Goal: Information Seeking & Learning: Learn about a topic

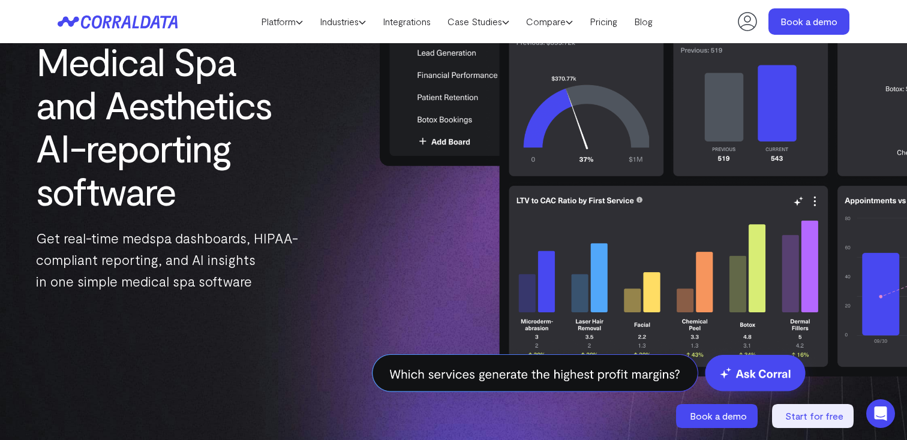
scroll to position [65, 0]
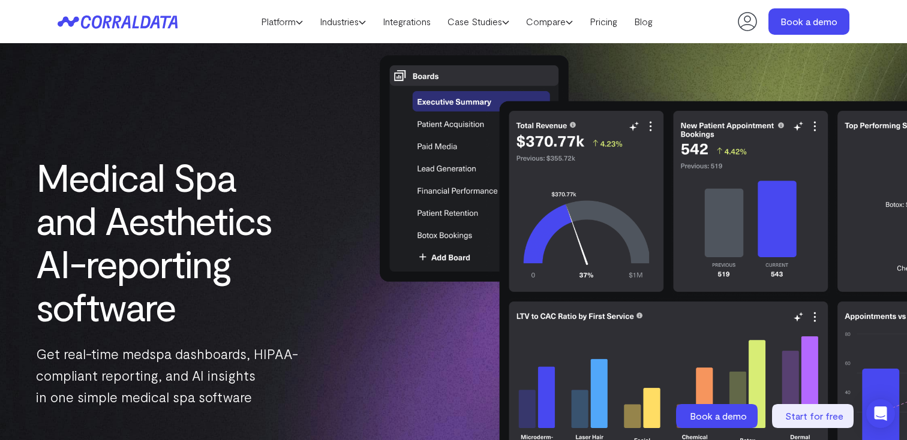
click at [359, 58] on img at bounding box center [665, 282] width 672 height 524
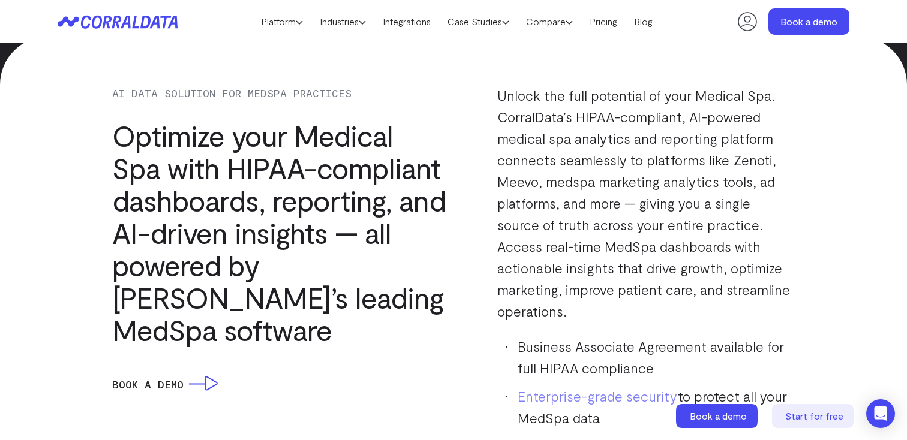
scroll to position [1092, 0]
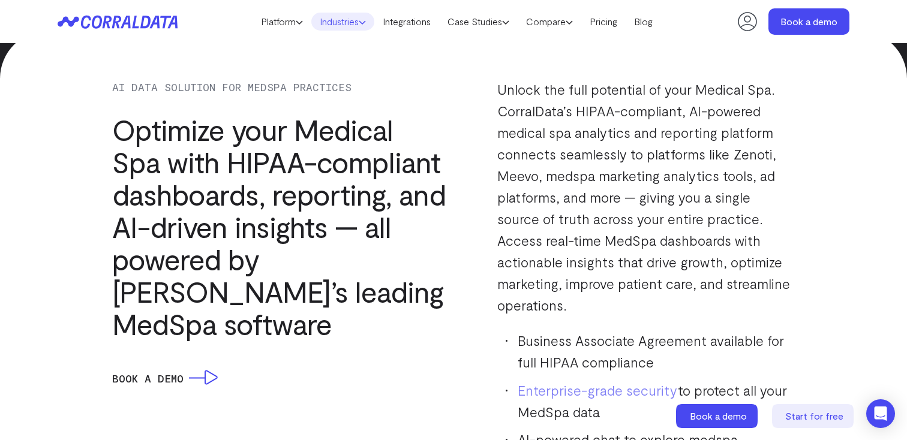
click at [356, 14] on link "Industries" at bounding box center [342, 22] width 63 height 18
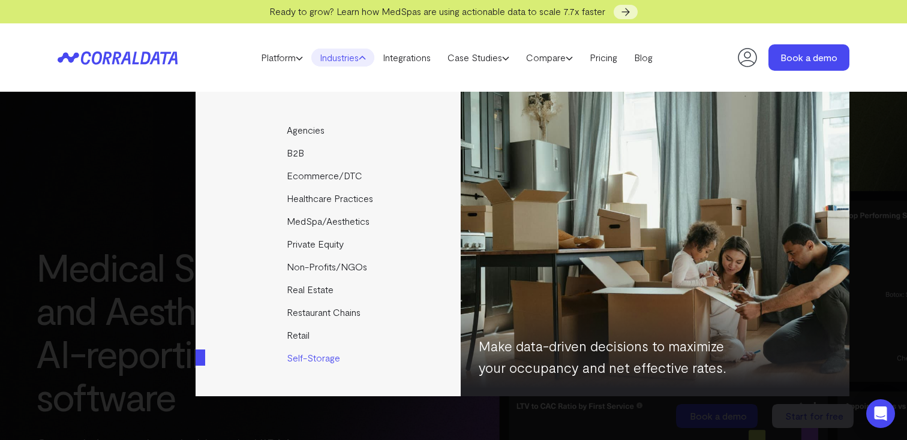
click at [495, 154] on img at bounding box center [655, 244] width 389 height 305
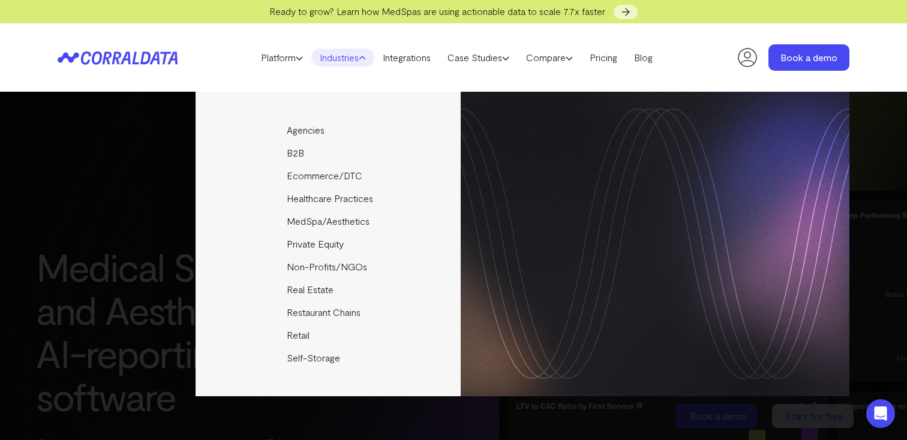
click at [875, 196] on div "Agencies Help your clients become data driven faster through seamless reporting…" at bounding box center [453, 266] width 907 height 349
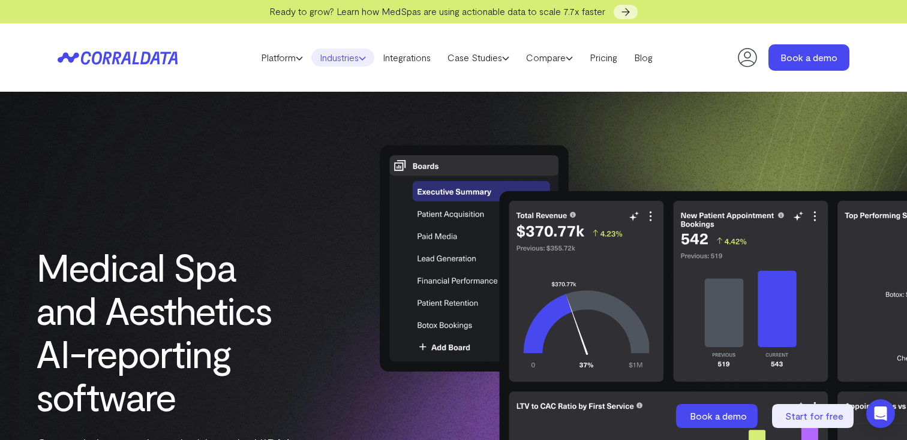
click at [361, 62] on link "Industries" at bounding box center [342, 58] width 63 height 18
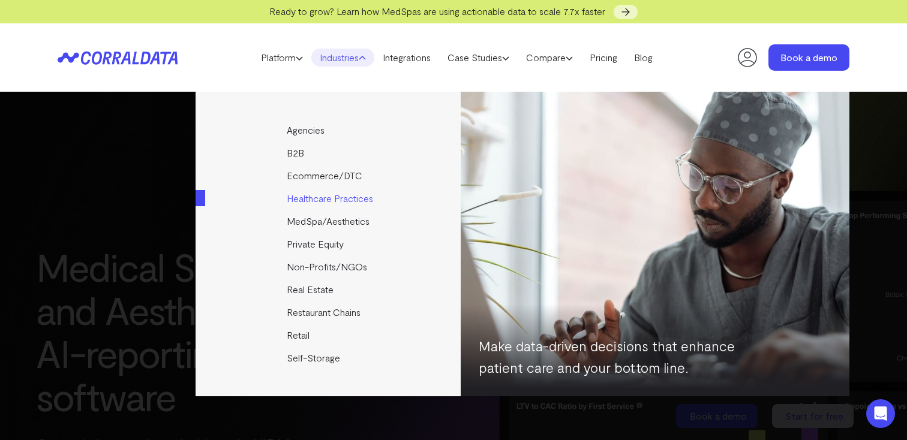
click at [337, 198] on link "Healthcare Practices" at bounding box center [329, 198] width 267 height 23
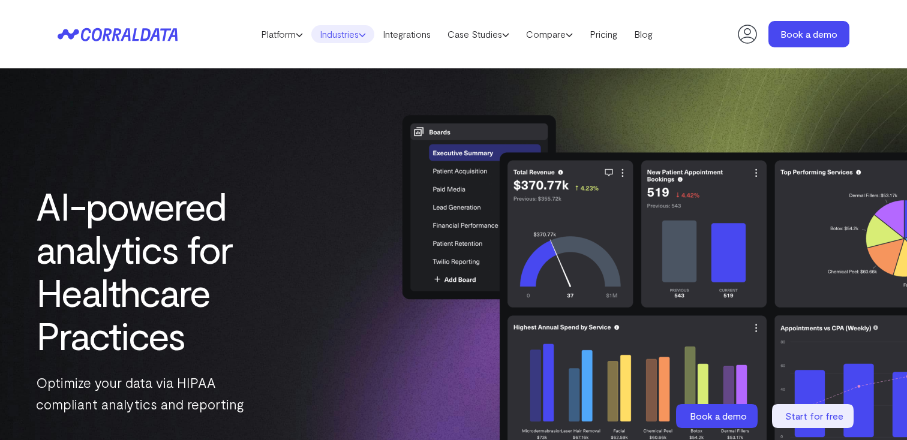
click at [359, 31] on icon at bounding box center [362, 34] width 7 height 7
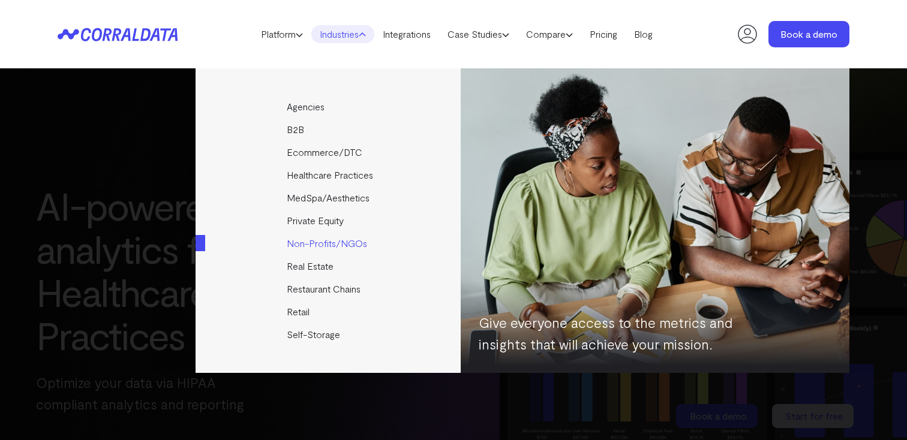
click at [337, 248] on link "Non-Profits/NGOs" at bounding box center [329, 243] width 267 height 23
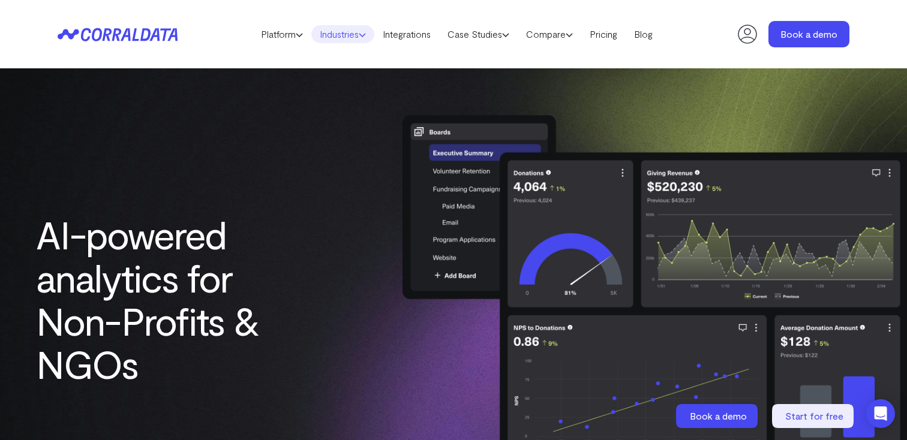
click at [344, 42] on link "Industries" at bounding box center [342, 34] width 63 height 18
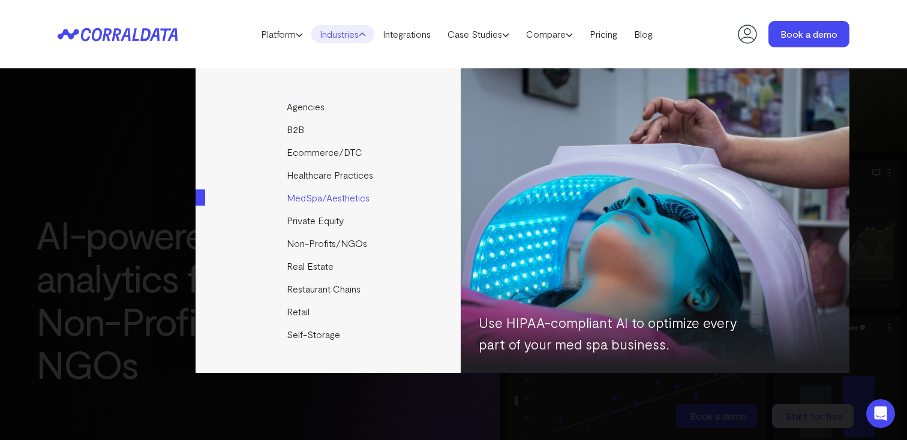
click at [352, 197] on link "MedSpa/Aesthetics" at bounding box center [329, 198] width 267 height 23
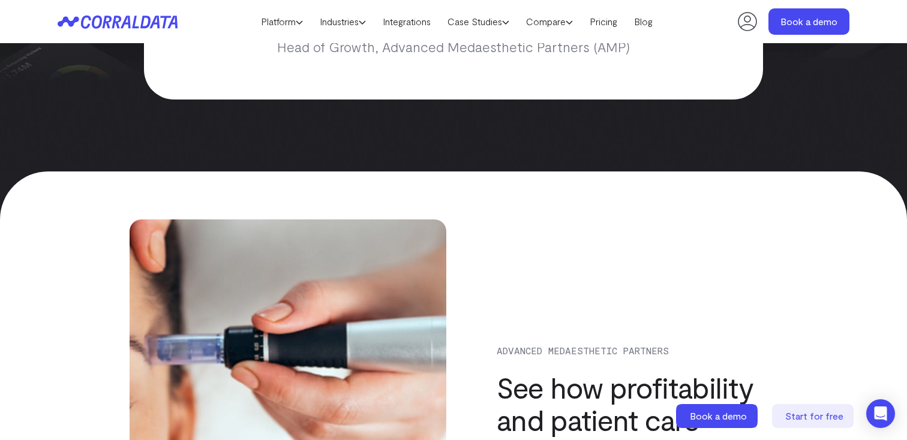
scroll to position [3880, 0]
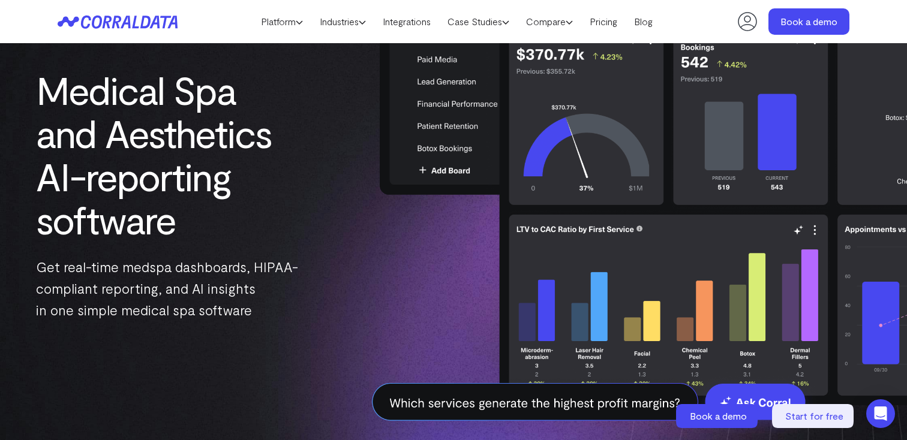
click at [621, 275] on img at bounding box center [665, 195] width 672 height 524
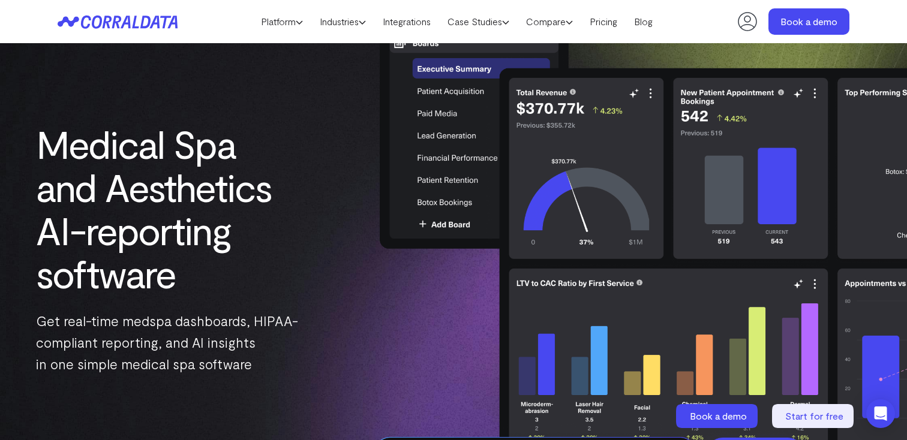
scroll to position [44, 0]
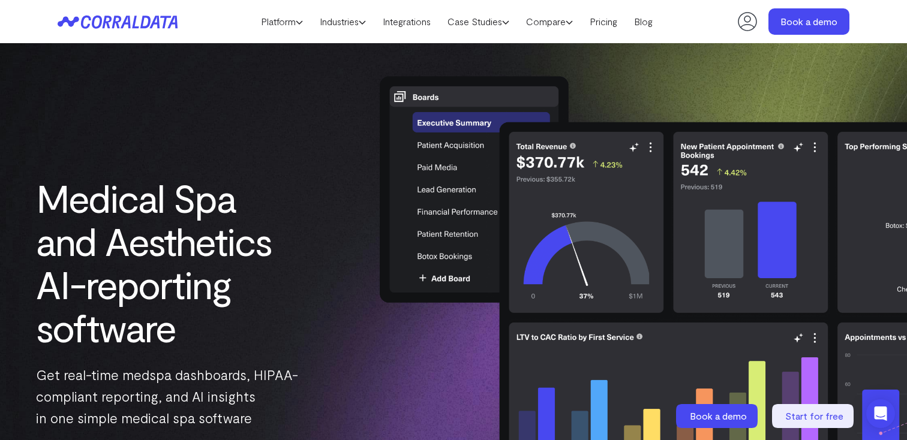
click at [655, 196] on img at bounding box center [665, 303] width 672 height 524
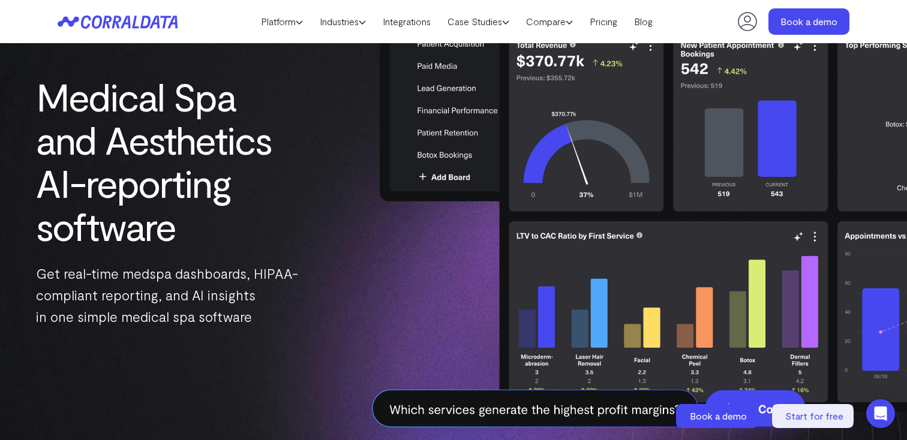
scroll to position [148, 0]
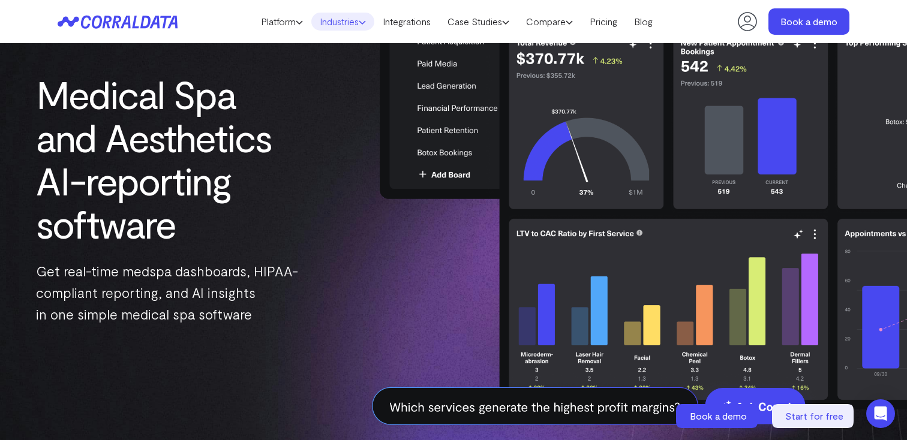
click at [349, 25] on link "Industries" at bounding box center [342, 22] width 63 height 18
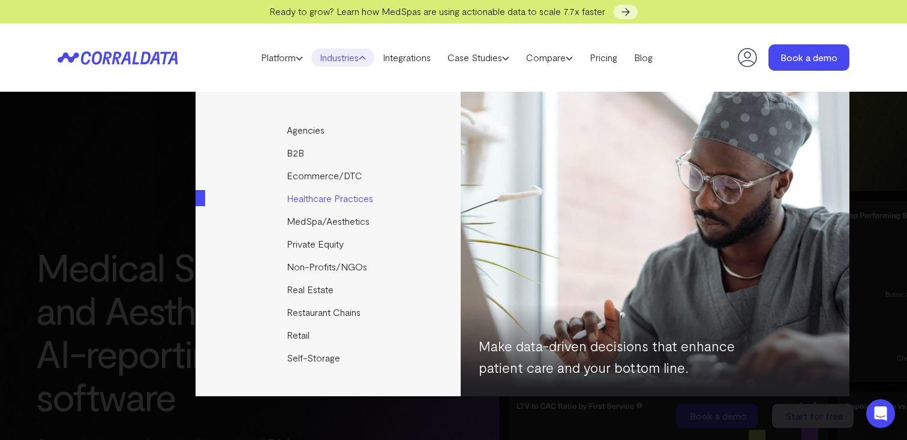
click at [329, 202] on link "Healthcare Practices" at bounding box center [329, 198] width 267 height 23
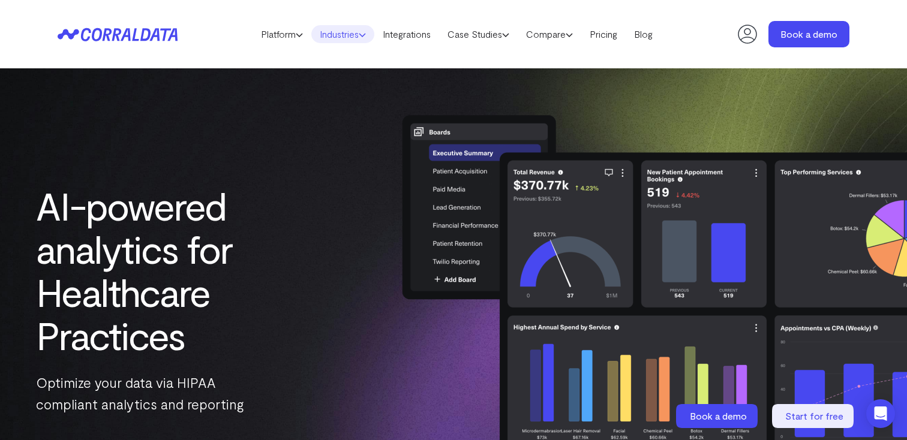
click at [341, 40] on link "Industries" at bounding box center [342, 34] width 63 height 18
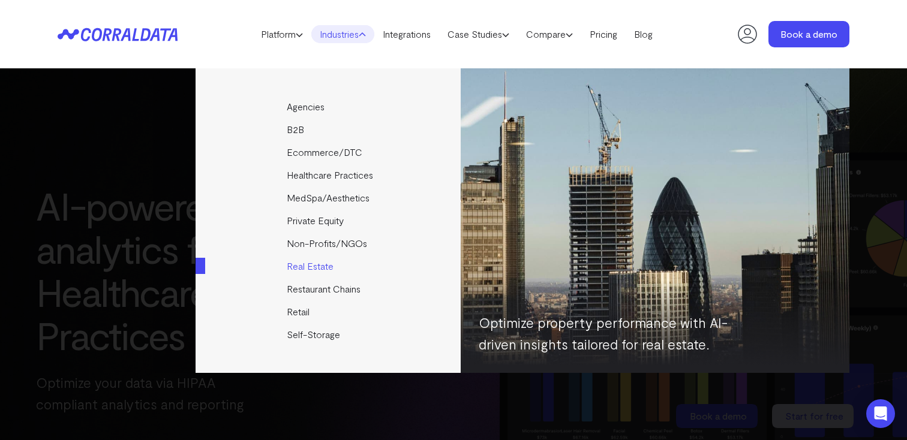
click at [321, 269] on link "Real Estate" at bounding box center [329, 266] width 267 height 23
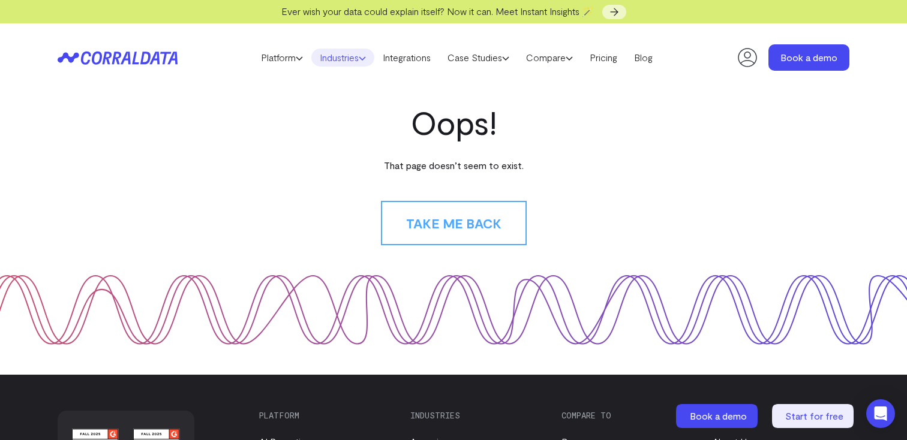
click at [338, 58] on link "Industries" at bounding box center [342, 58] width 63 height 18
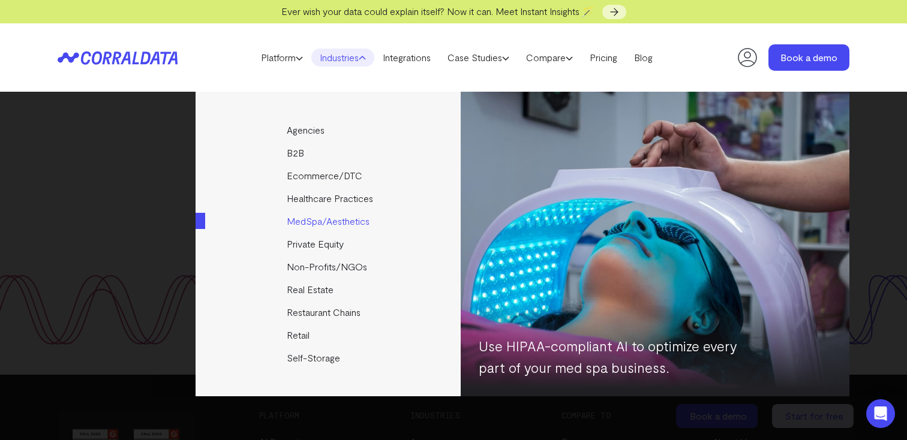
click at [330, 223] on link "MedSpa/Aesthetics" at bounding box center [329, 221] width 267 height 23
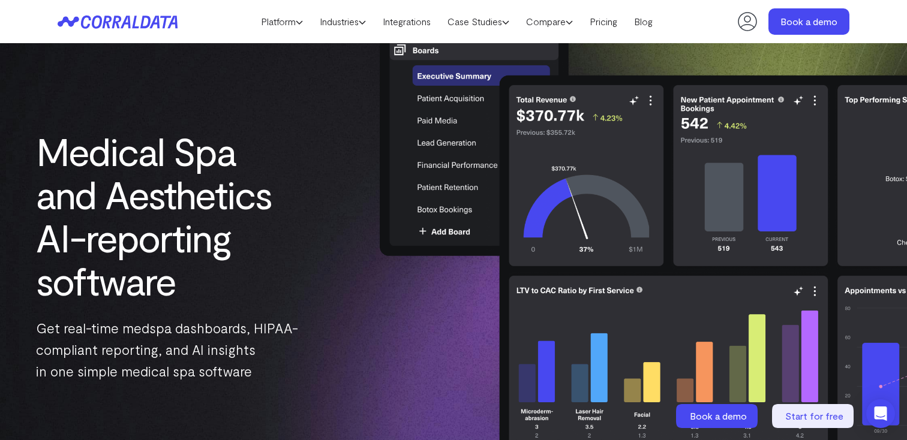
scroll to position [93, 0]
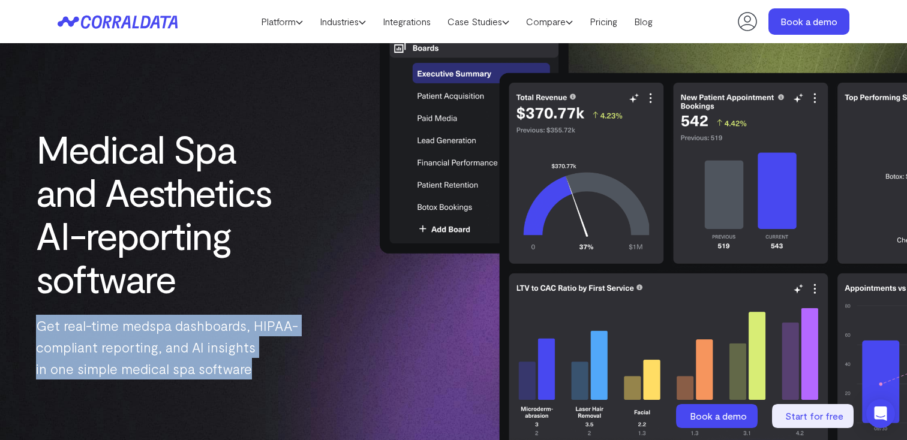
drag, startPoint x: 262, startPoint y: 370, endPoint x: 25, endPoint y: 309, distance: 244.8
click at [25, 309] on div "Medical Spa and Aesthetics AI-reporting software Get real-time medspa dashboard…" at bounding box center [164, 253] width 329 height 253
copy p "Get real-time medspa dashboards, HIPAA-compliant reporting, and AI insights in …"
click at [250, 297] on h1 "Medical Spa and Aesthetics AI-reporting software" at bounding box center [167, 213] width 263 height 173
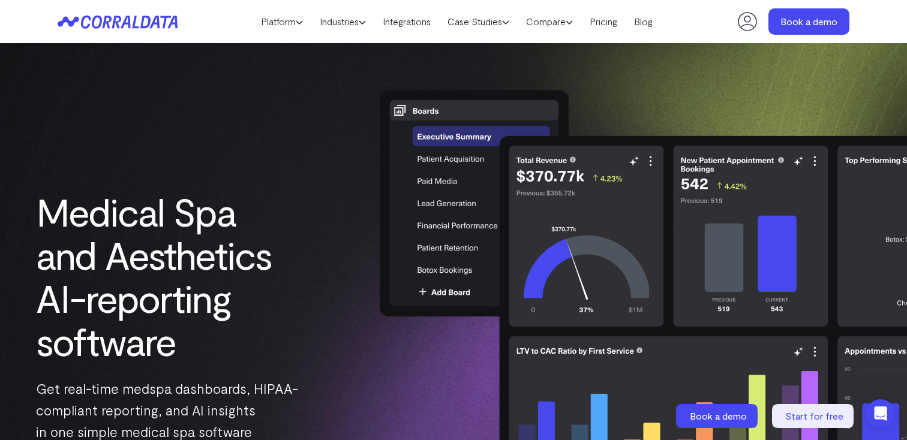
scroll to position [0, 0]
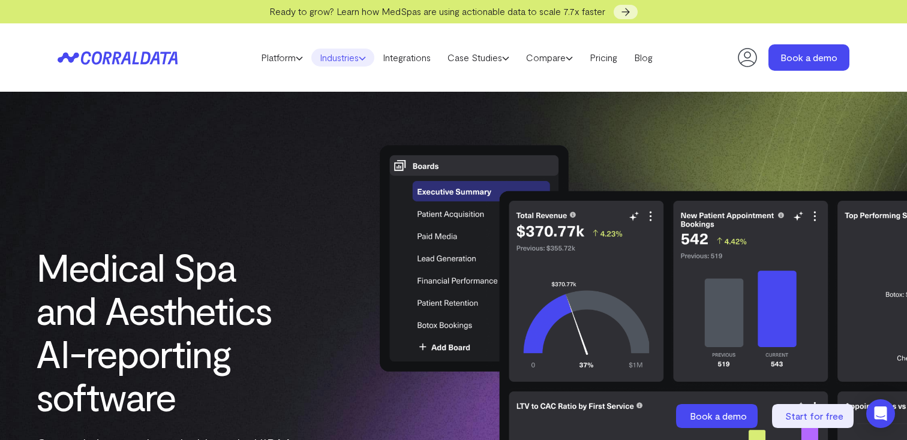
click at [351, 53] on link "Industries" at bounding box center [342, 58] width 63 height 18
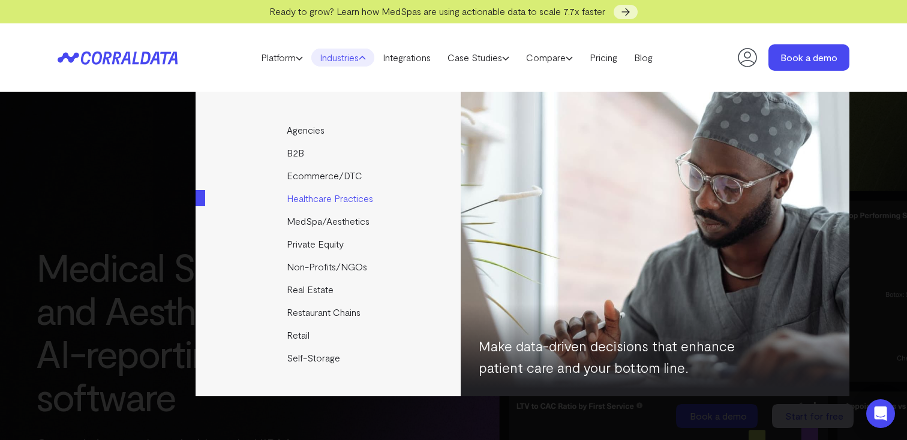
click at [344, 199] on link "Healthcare Practices" at bounding box center [329, 198] width 267 height 23
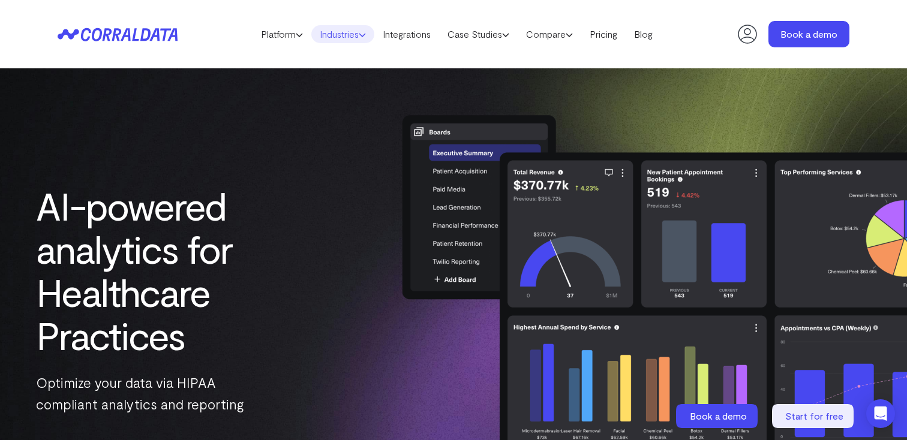
click at [357, 36] on link "Industries" at bounding box center [342, 34] width 63 height 18
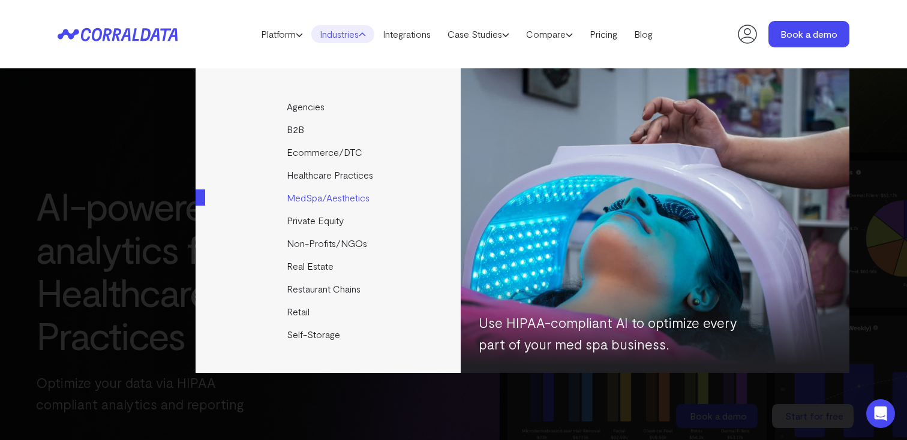
click at [353, 198] on link "MedSpa/Aesthetics" at bounding box center [329, 198] width 267 height 23
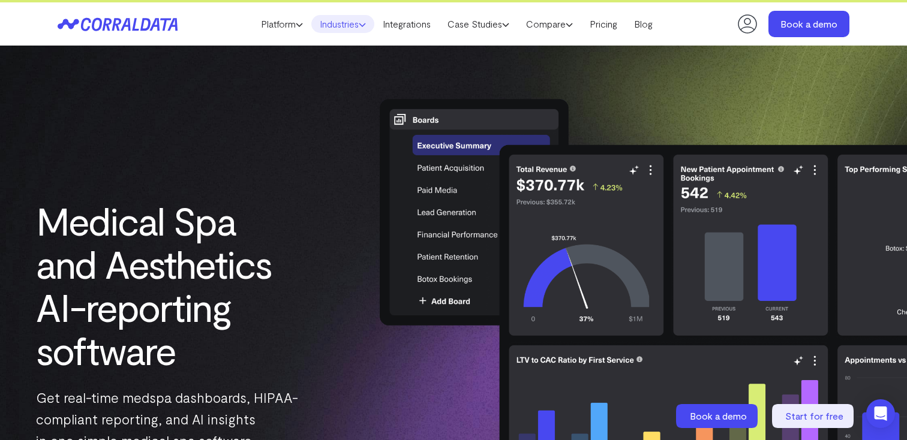
scroll to position [19, 0]
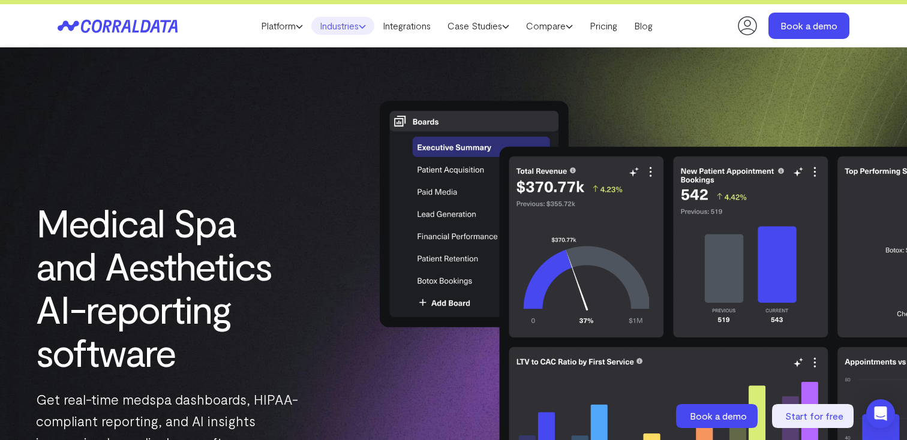
click at [347, 25] on link "Industries" at bounding box center [342, 26] width 63 height 18
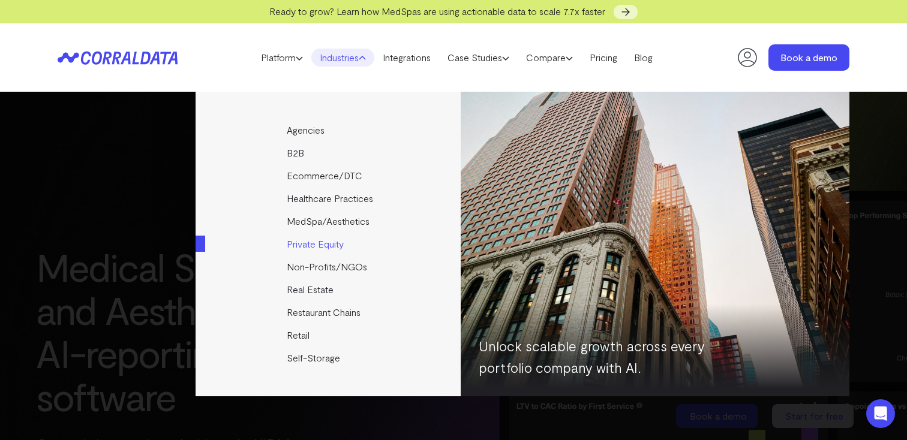
click at [334, 244] on link "Private Equity" at bounding box center [329, 244] width 267 height 23
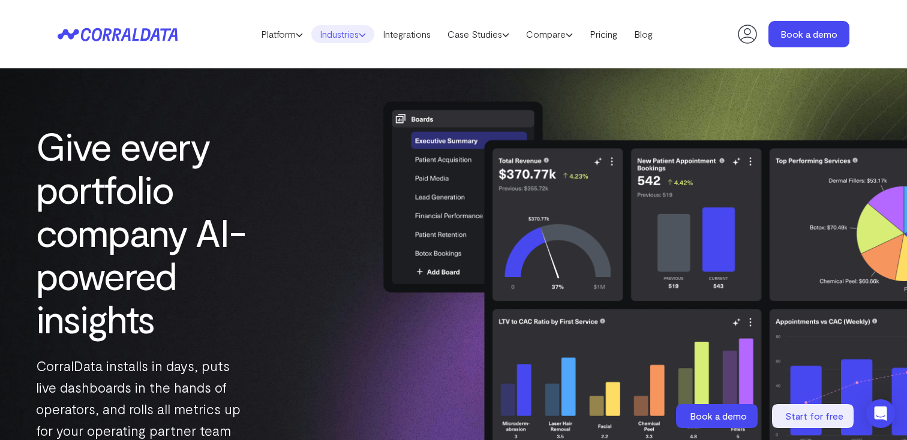
click at [348, 35] on link "Industries" at bounding box center [342, 34] width 63 height 18
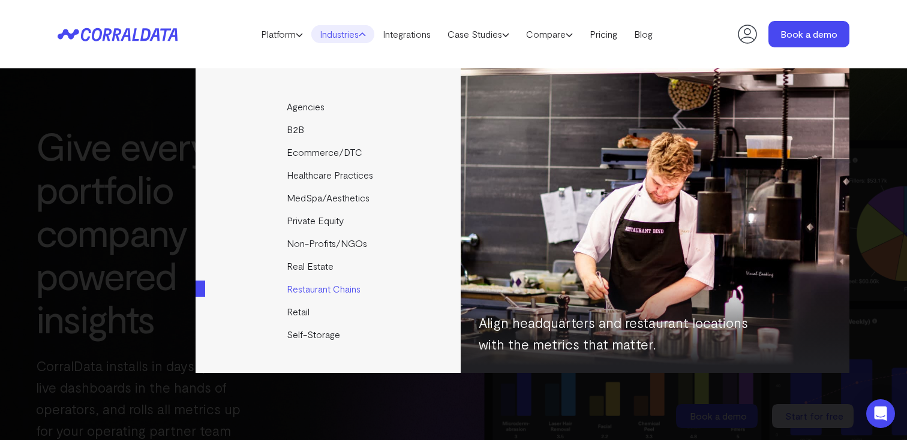
click at [320, 290] on link "Restaurant Chains" at bounding box center [329, 289] width 267 height 23
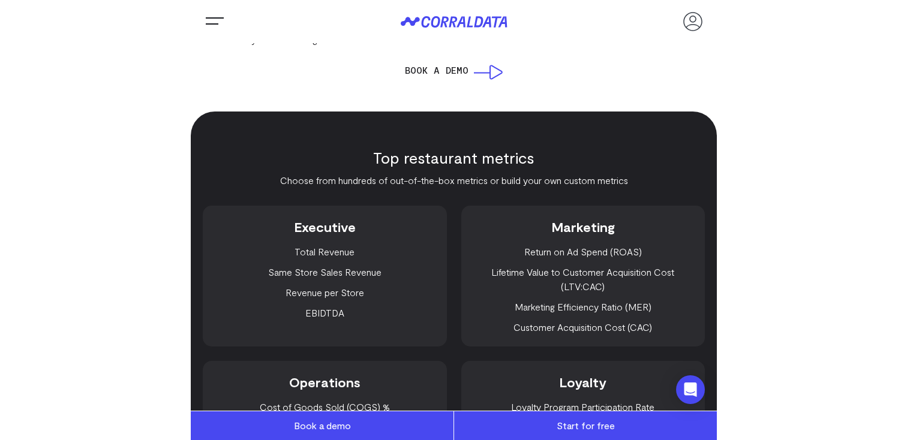
scroll to position [776, 0]
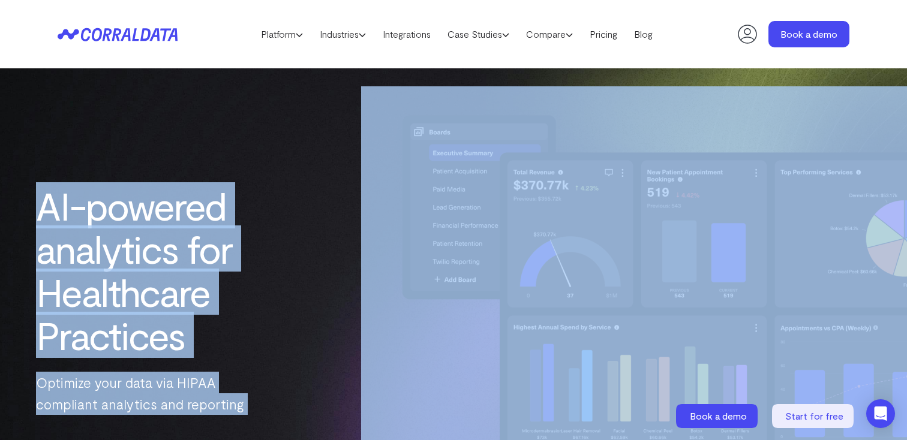
drag, startPoint x: 554, startPoint y: 279, endPoint x: 46, endPoint y: 214, distance: 511.8
copy body "LO-ipsumdo sitametco adi Elitseddoe Temporinc Utlabore etdo magn ali ENIMA mini…"
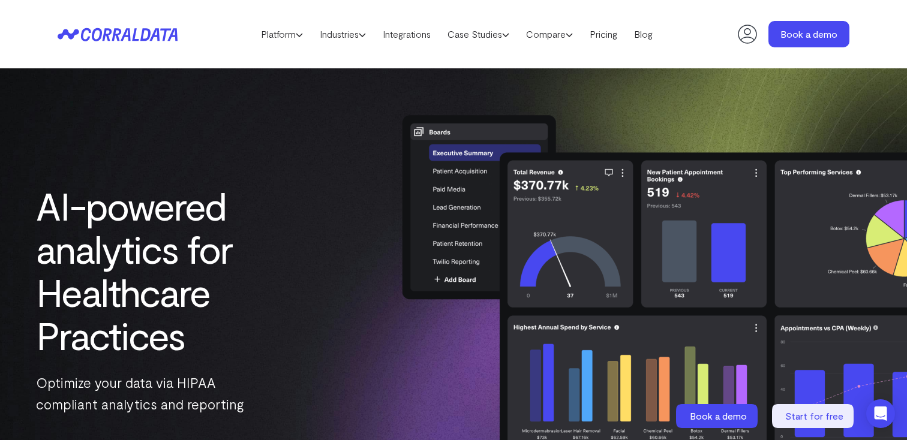
click at [290, 125] on div "AI-powered analytics for Healthcare Practices Optimize your data via HIPAA comp…" at bounding box center [453, 299] width 907 height 462
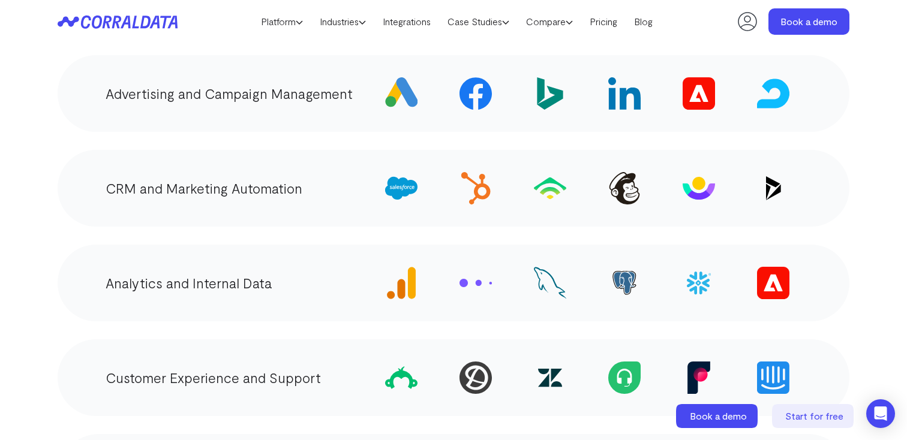
scroll to position [1862, 0]
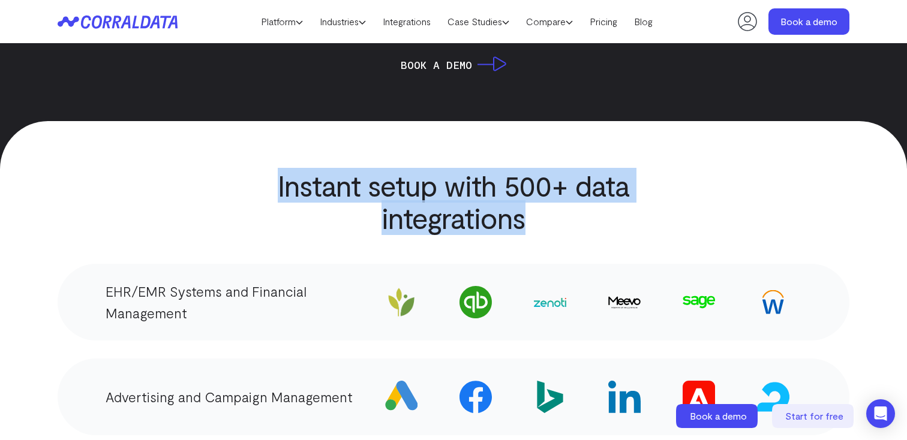
drag, startPoint x: 272, startPoint y: 166, endPoint x: 531, endPoint y: 201, distance: 261.1
click at [531, 201] on h2 "Instant setup with 500+ data integrations" at bounding box center [454, 201] width 490 height 65
copy h2 "Instant setup with 500+ data integrations"
click at [531, 201] on h2 "Instant setup with 500+ data integrations" at bounding box center [454, 201] width 490 height 65
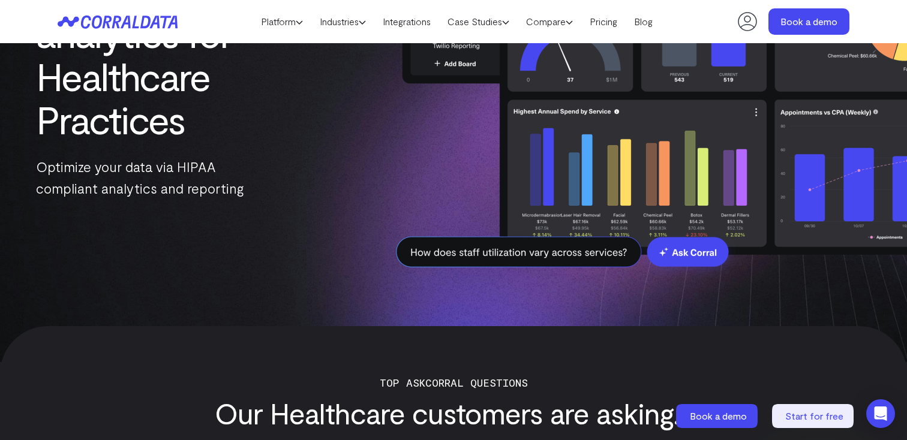
scroll to position [0, 0]
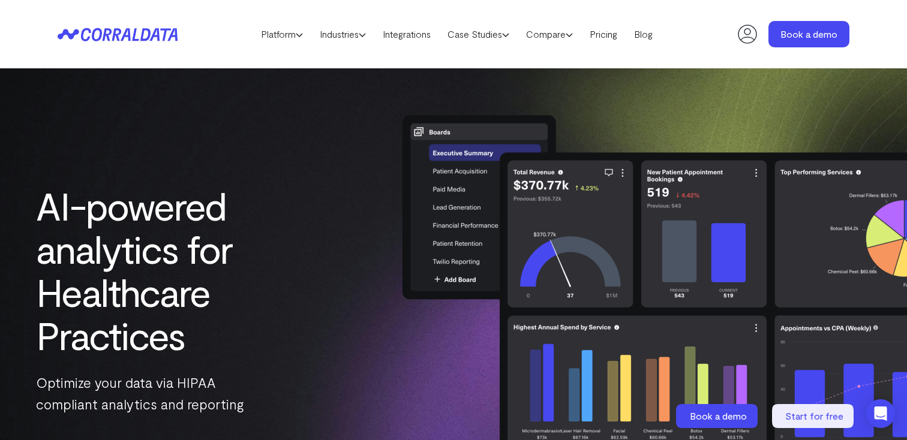
click at [371, 53] on header "Platform AI Reporting Use AI to effortlessly answer any business questions from…" at bounding box center [454, 34] width 792 height 68
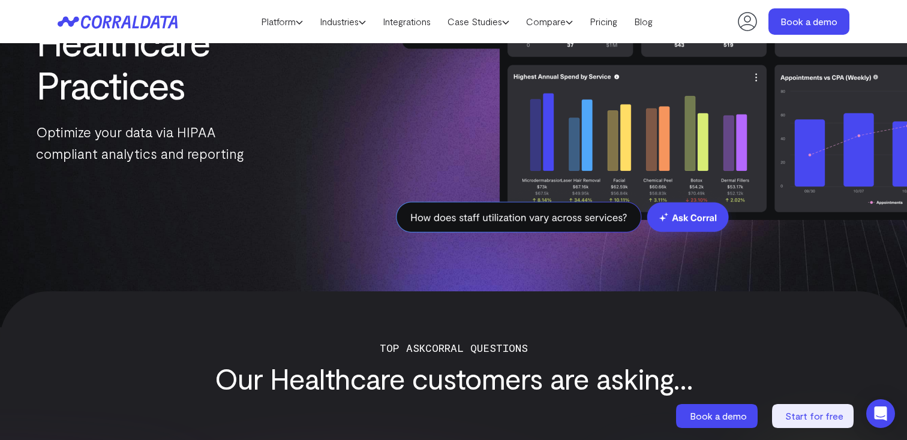
scroll to position [240, 0]
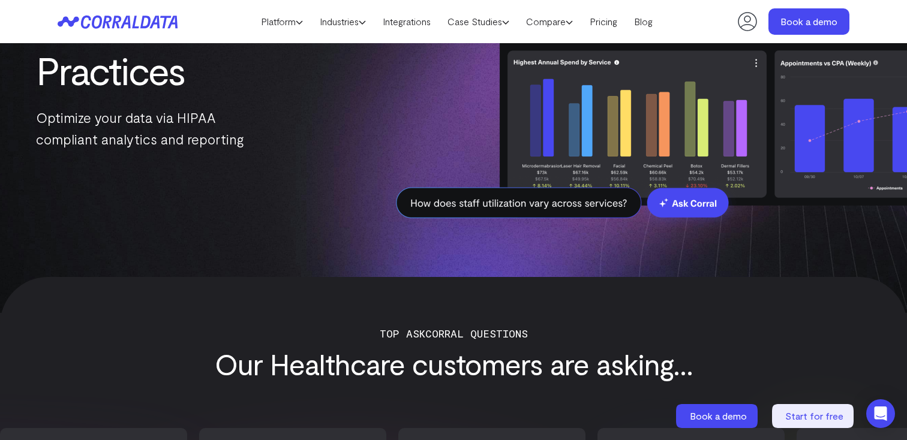
click at [369, 245] on img at bounding box center [634, 34] width 546 height 426
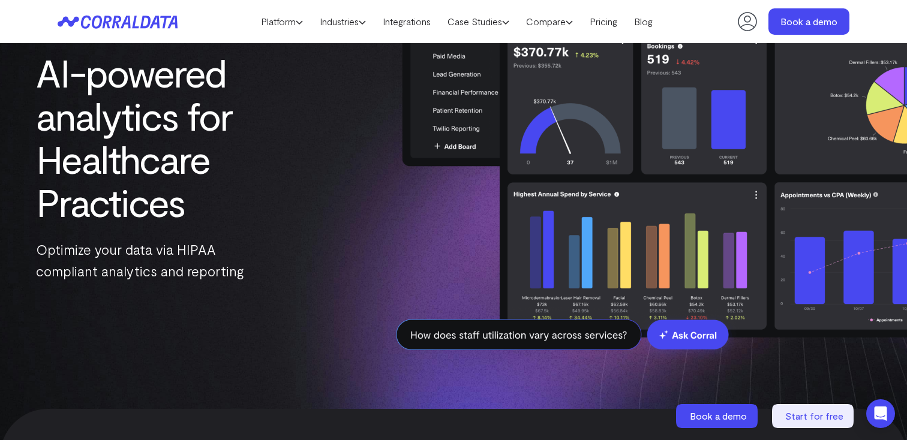
click at [371, 257] on img at bounding box center [634, 166] width 546 height 426
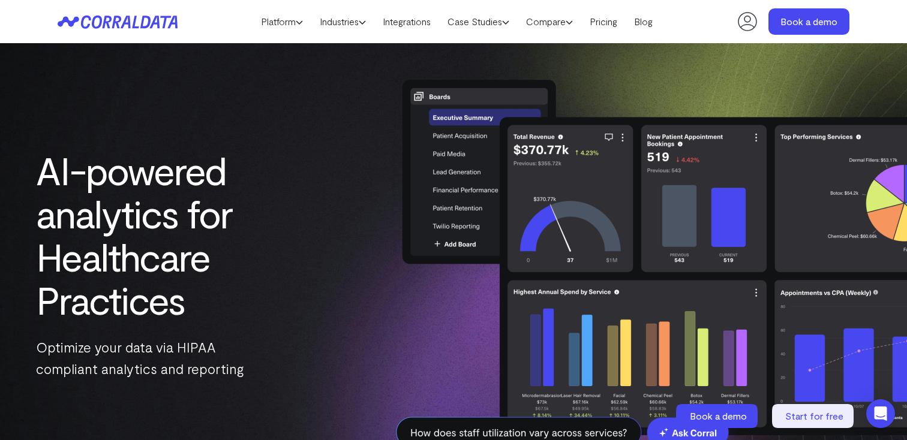
scroll to position [0, 0]
